Goal: Complete application form

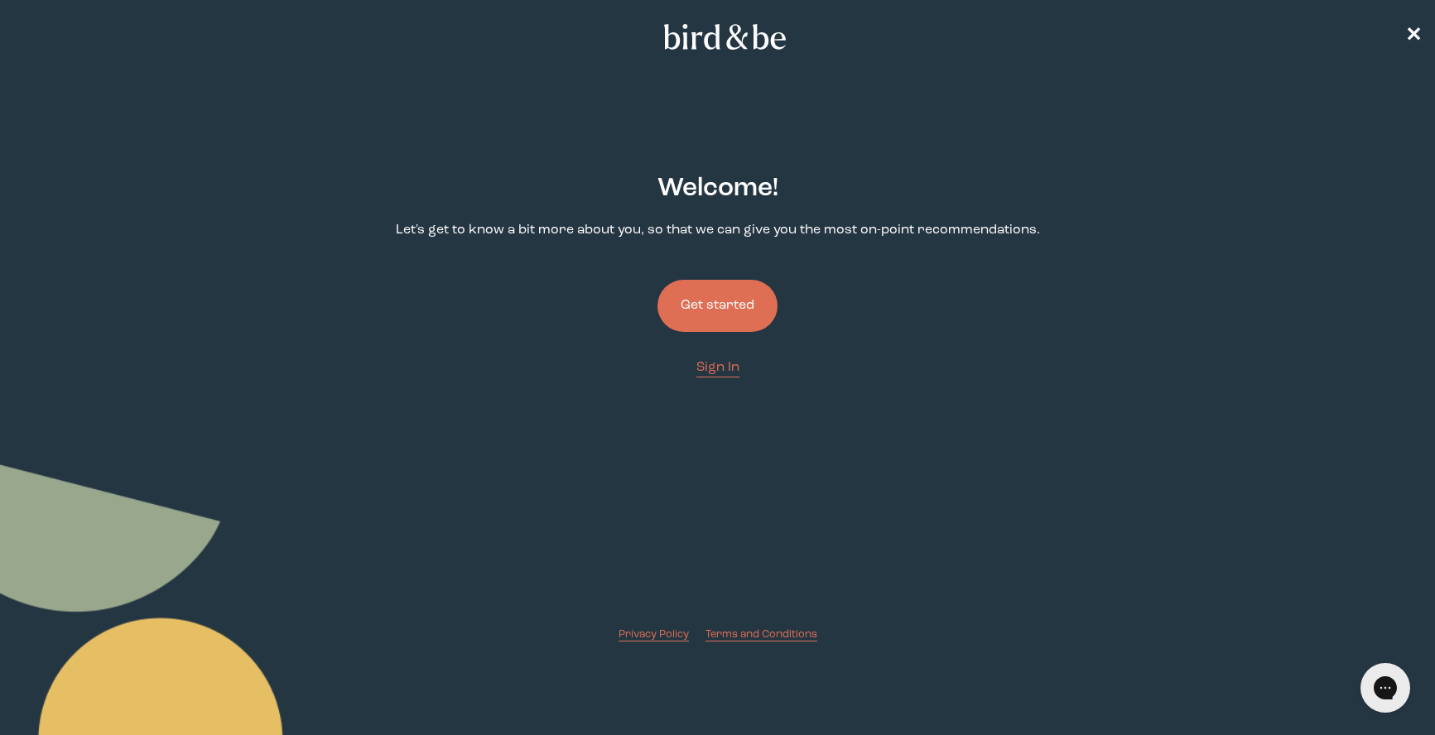
click at [732, 303] on button "Get started" at bounding box center [717, 306] width 120 height 52
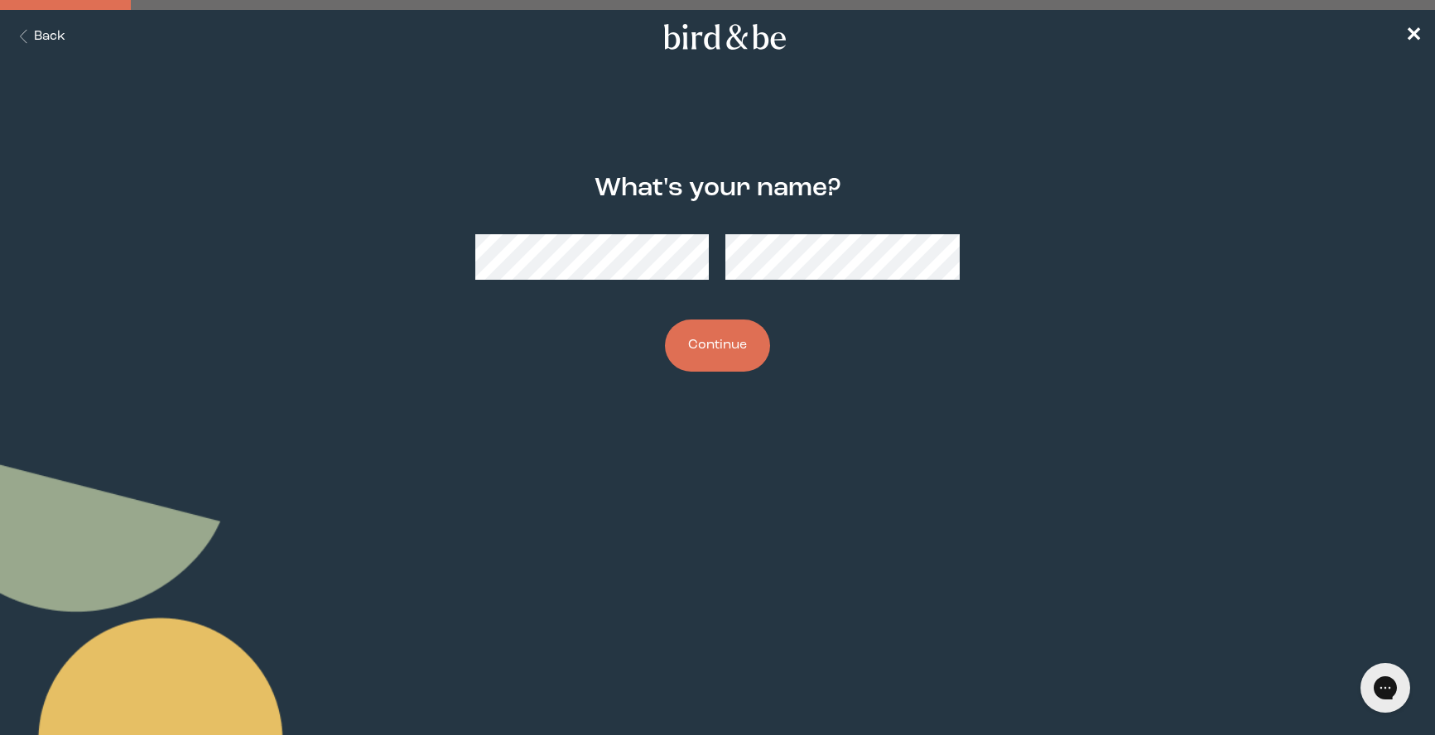
drag, startPoint x: 771, startPoint y: 346, endPoint x: 758, endPoint y: 349, distance: 13.5
click at [771, 346] on div "What's your name? Continue" at bounding box center [717, 273] width 691 height 251
click at [753, 349] on button "Continue" at bounding box center [717, 346] width 105 height 52
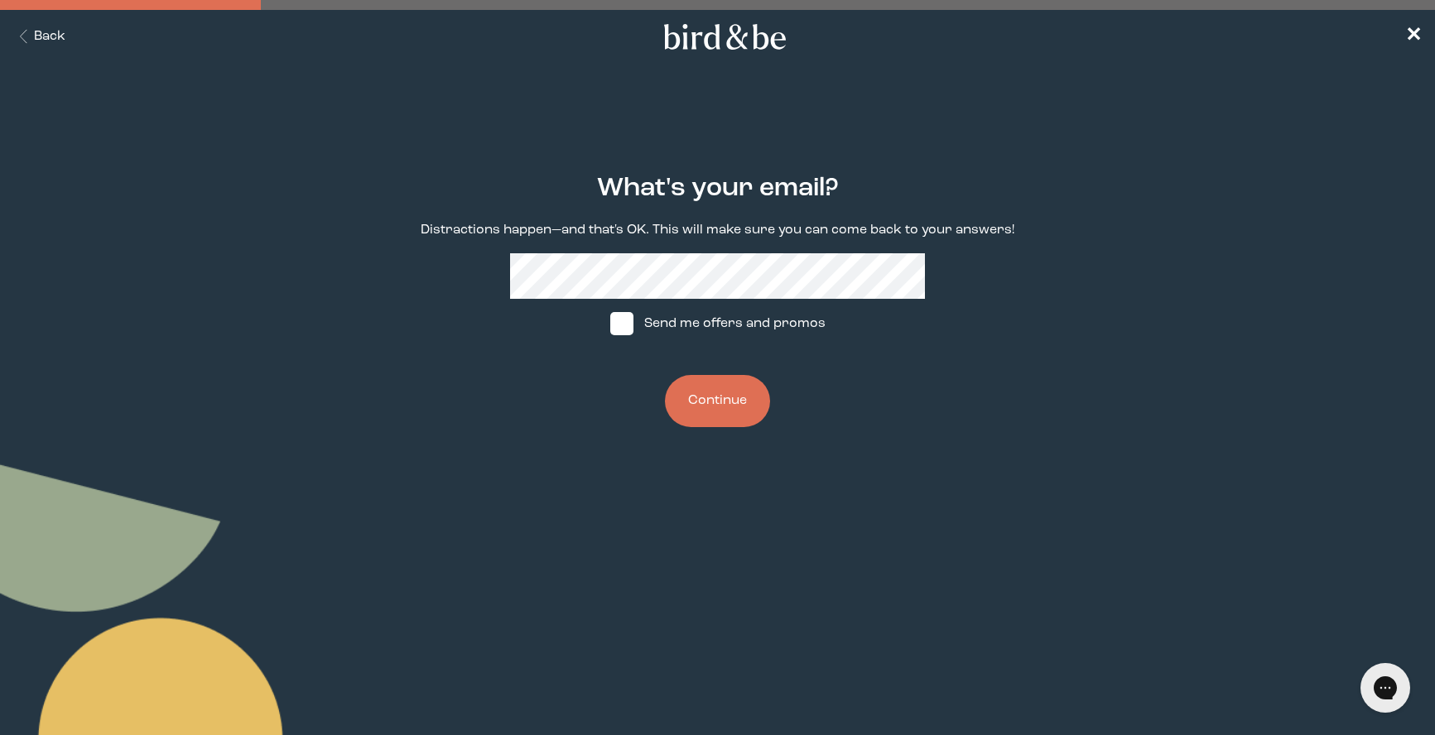
click at [695, 387] on button "Continue" at bounding box center [717, 401] width 105 height 52
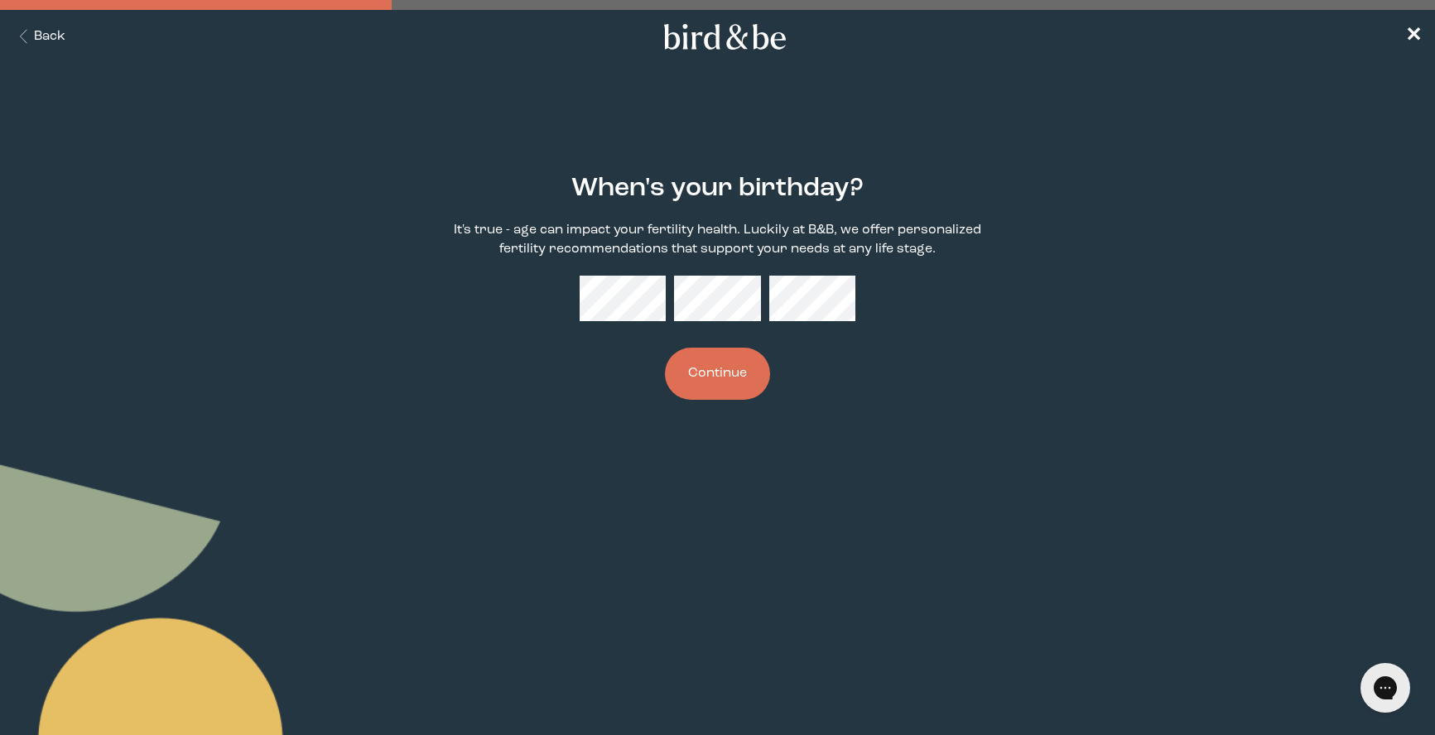
click at [709, 364] on button "Continue" at bounding box center [717, 374] width 105 height 52
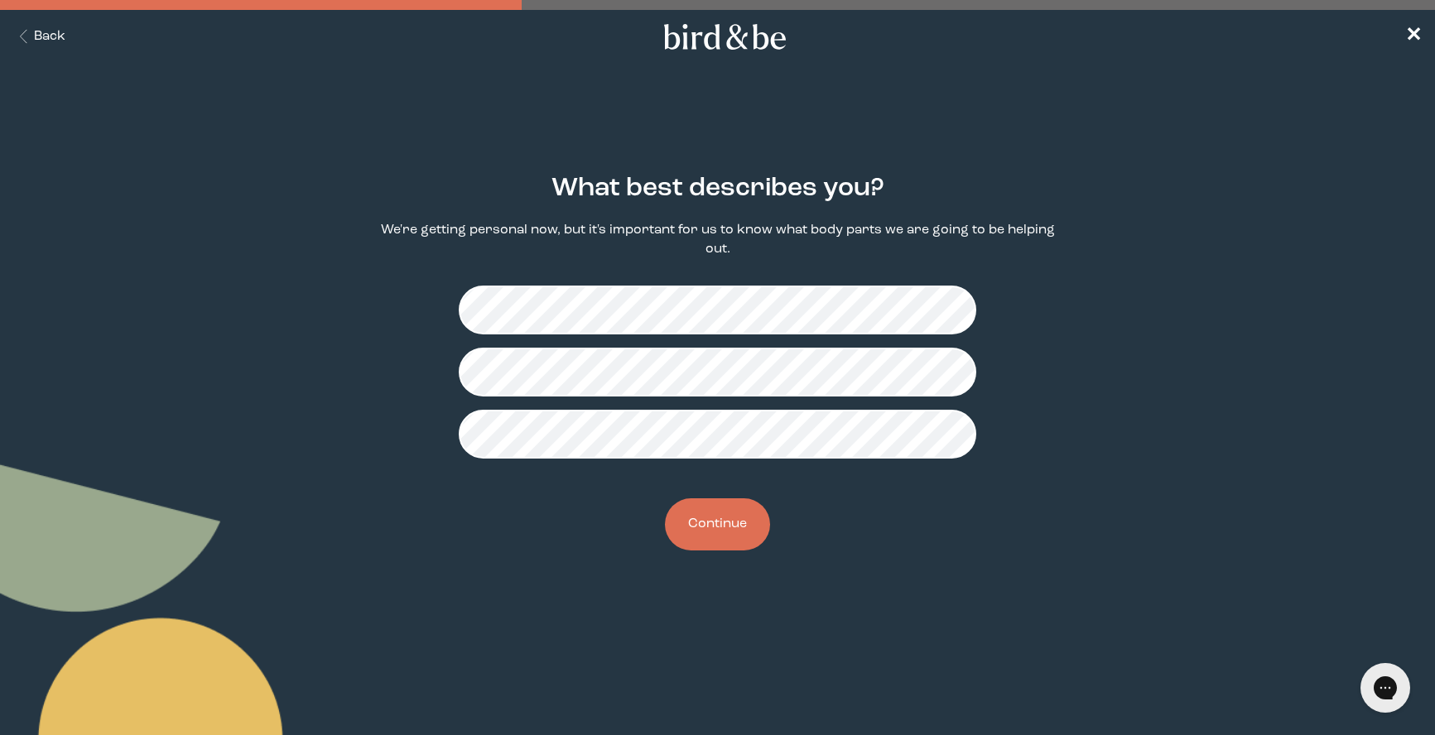
click at [749, 527] on button "Continue" at bounding box center [717, 524] width 105 height 52
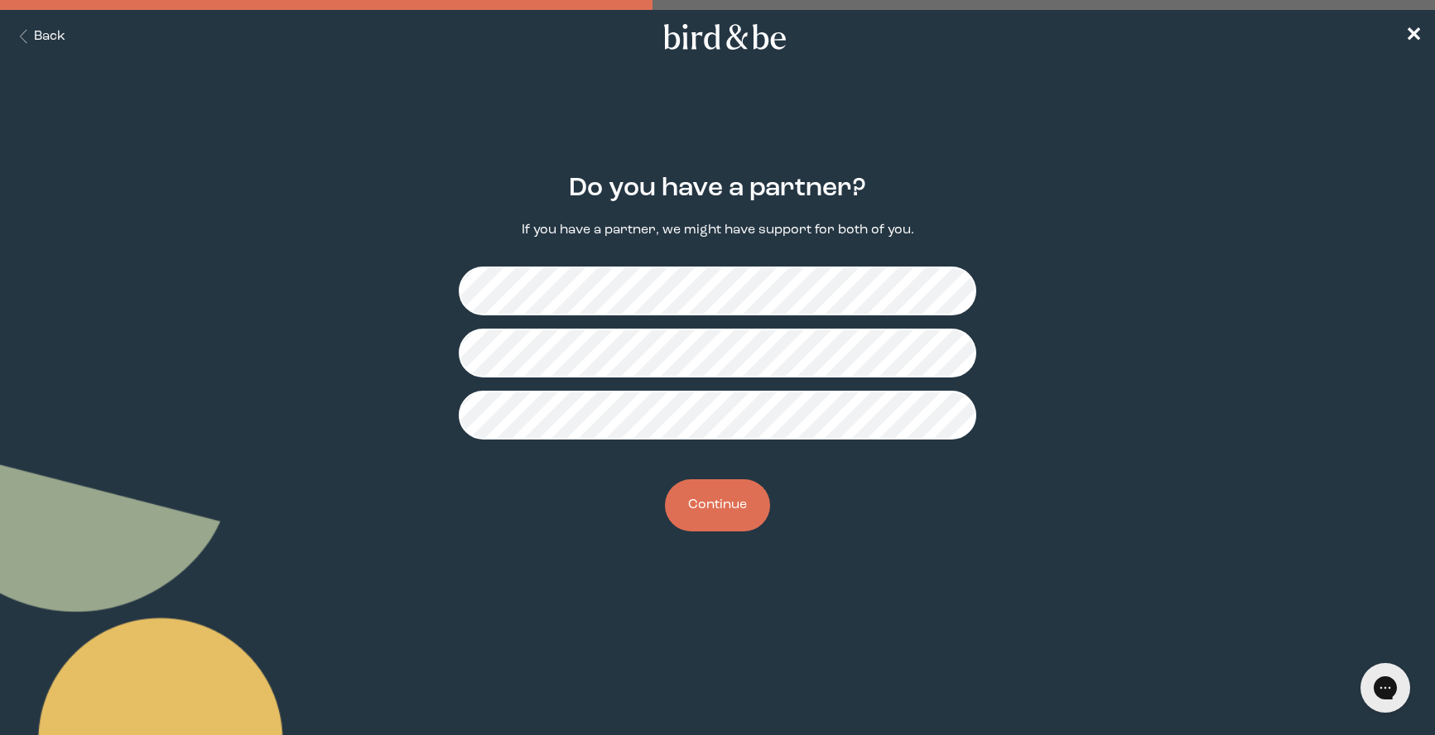
click at [724, 510] on button "Continue" at bounding box center [717, 505] width 105 height 52
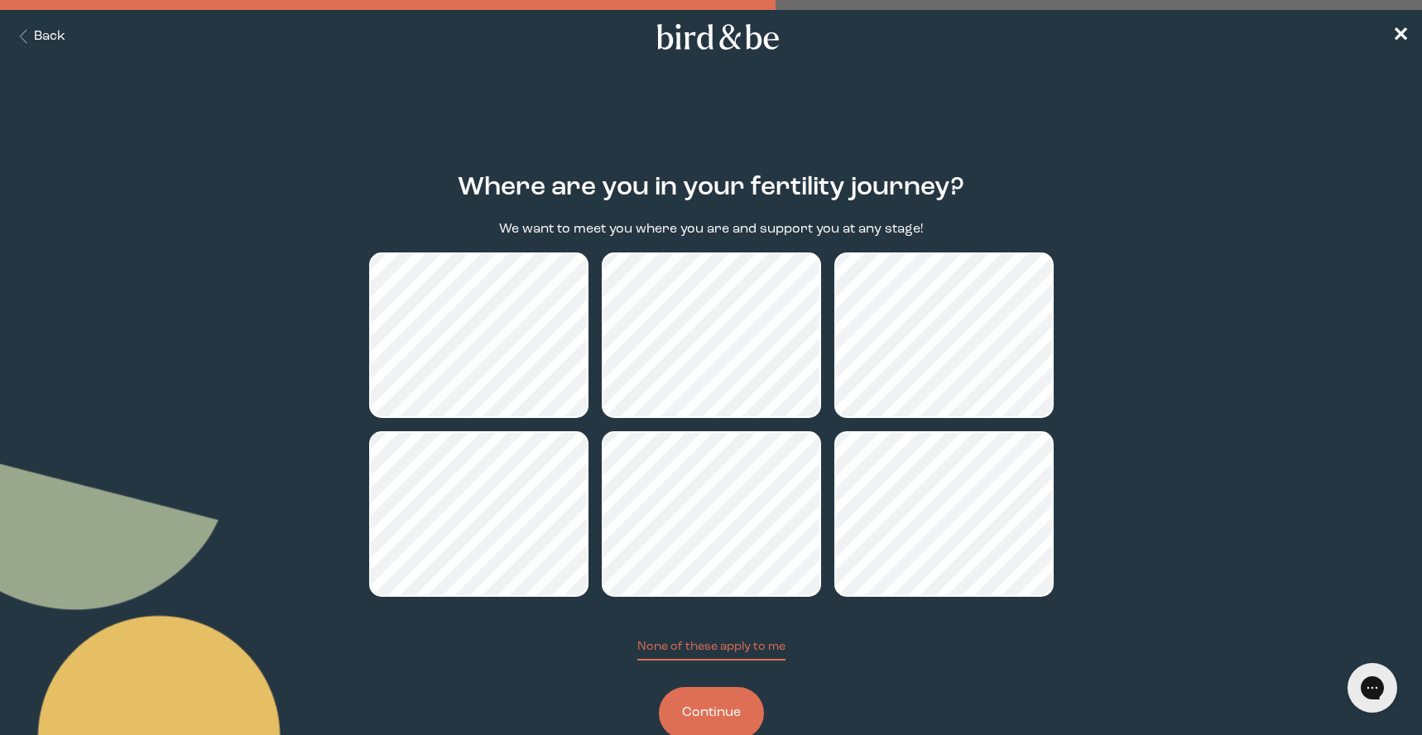
click at [683, 704] on button "Continue" at bounding box center [711, 713] width 105 height 52
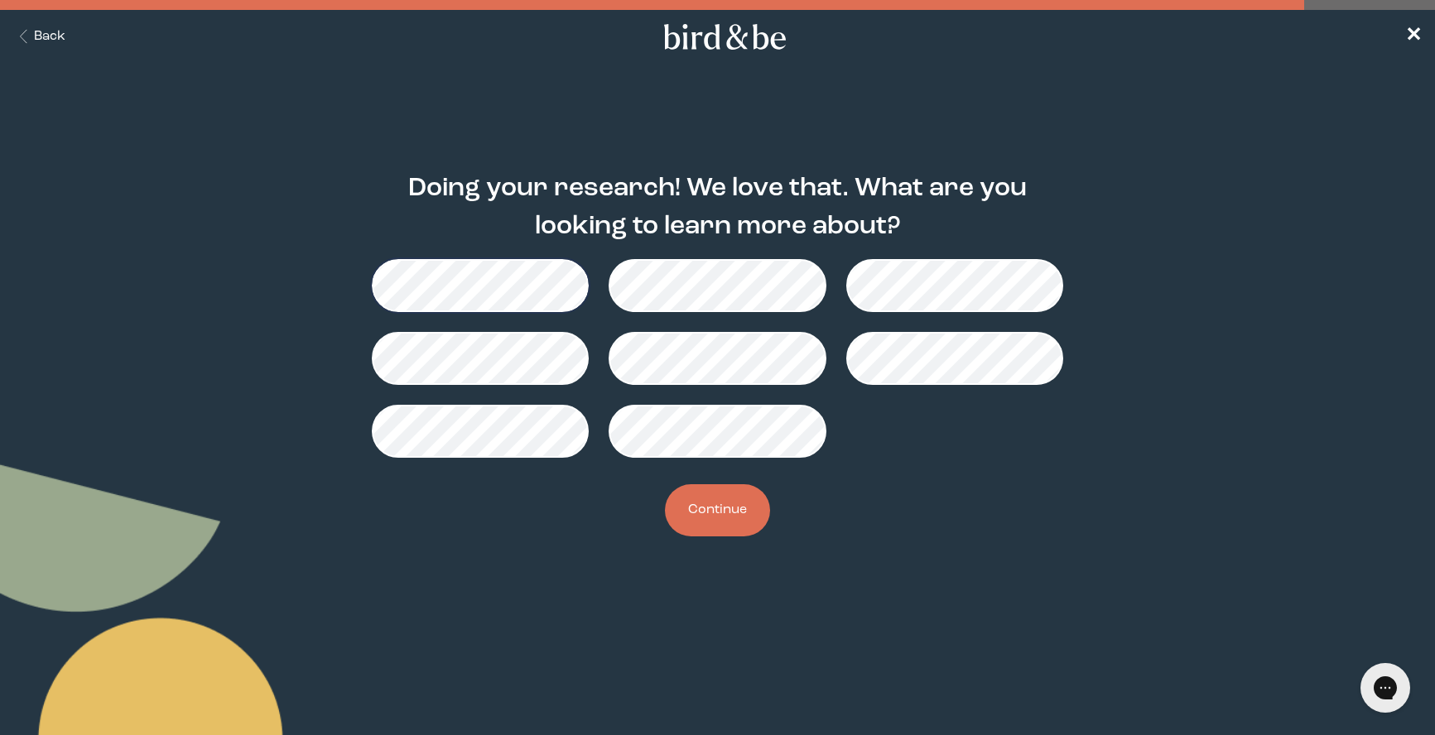
click at [715, 515] on button "Continue" at bounding box center [717, 510] width 105 height 52
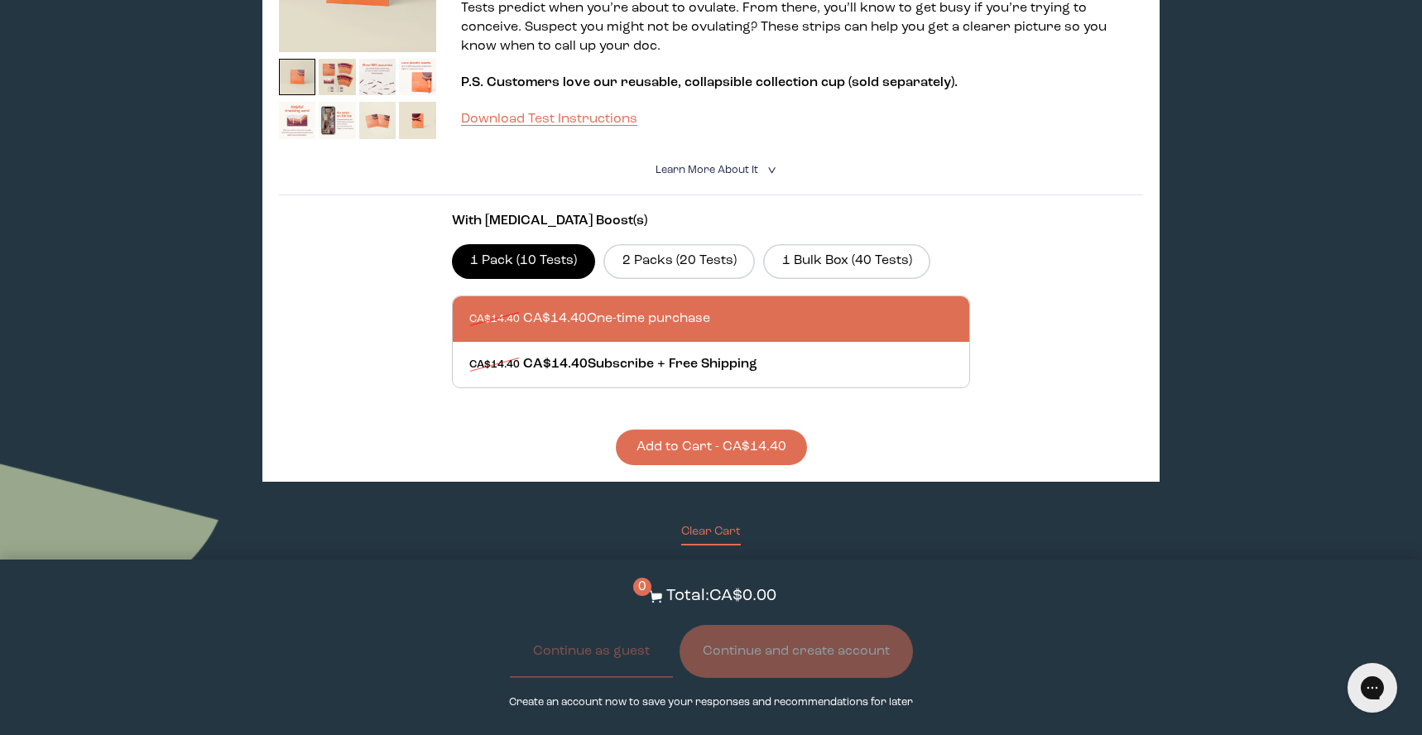
scroll to position [414, 0]
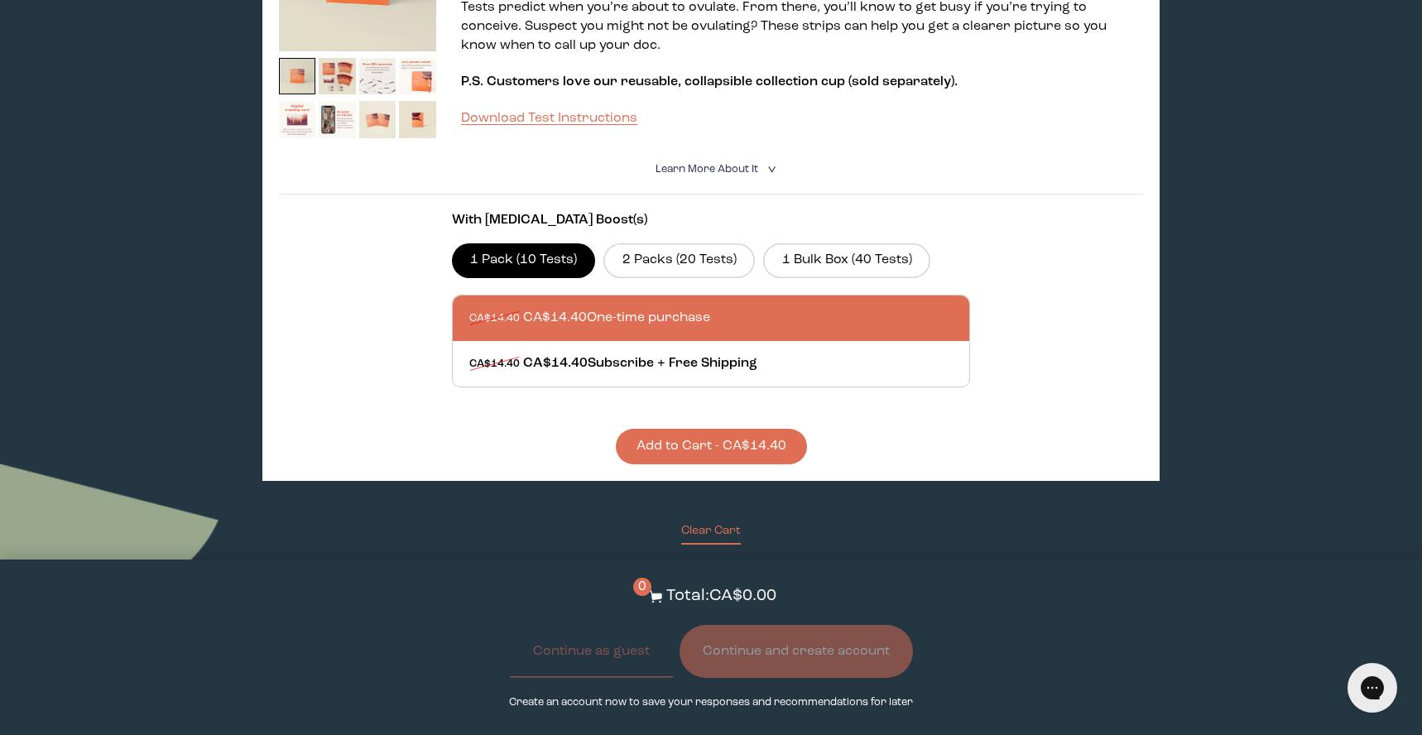
click at [645, 452] on button "Add to Cart - CA$14.40" at bounding box center [711, 447] width 191 height 36
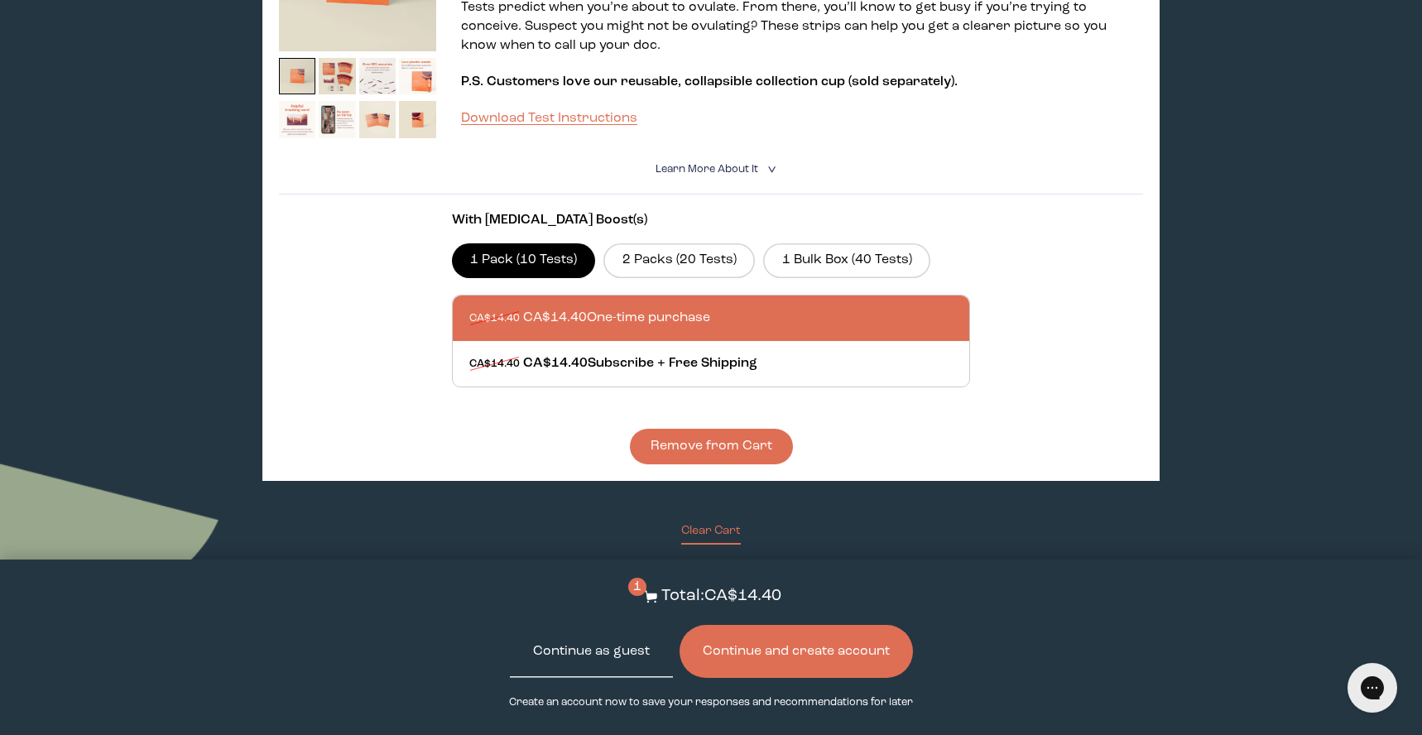
click at [625, 651] on button "Continue as guest" at bounding box center [591, 651] width 163 height 53
